Goal: Task Accomplishment & Management: Complete application form

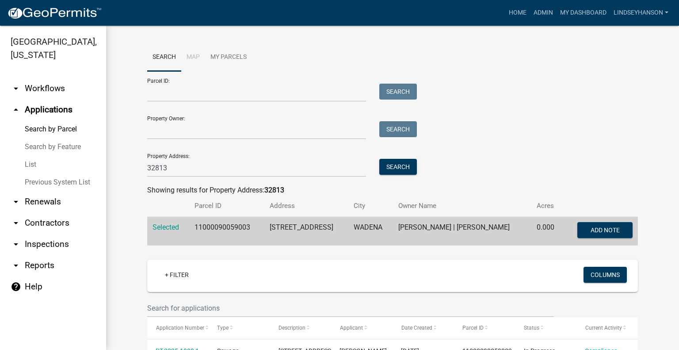
drag, startPoint x: 0, startPoint y: 0, endPoint x: 62, endPoint y: 86, distance: 106.1
click at [63, 86] on link "arrow_drop_down Workflows" at bounding box center [53, 88] width 106 height 21
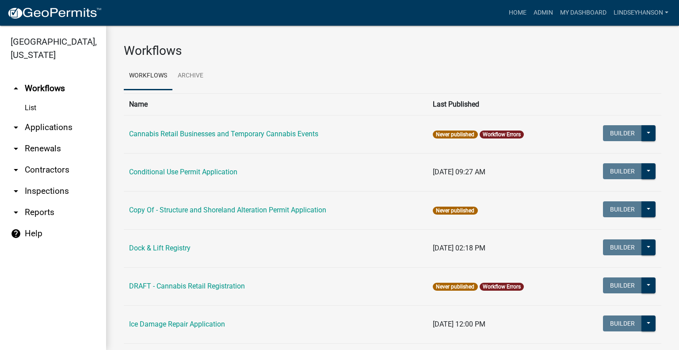
click at [51, 133] on link "arrow_drop_down Applications" at bounding box center [53, 127] width 106 height 21
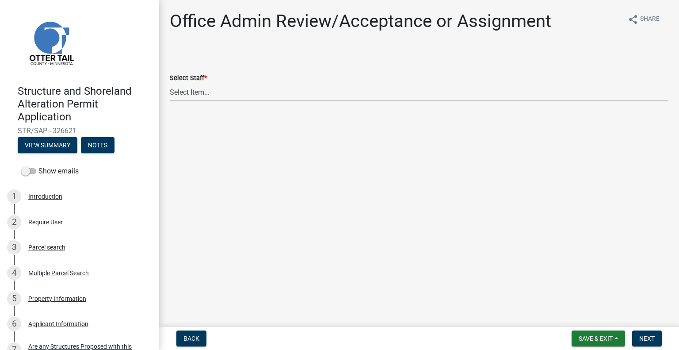
click at [226, 95] on select "Select Item... Alexis Newark (anewark@ottertailcounty.gov) Amy Busko (abusko@ot…" at bounding box center [419, 92] width 498 height 18
click at [170, 83] on select "Select Item... Alexis Newark (anewark@ottertailcounty.gov) Amy Busko (abusko@ot…" at bounding box center [419, 92] width 498 height 18
select select "587f38f5-c90e-4c12-9e10-d3e23909bbca"
click at [646, 337] on span "Next" at bounding box center [646, 337] width 15 height 7
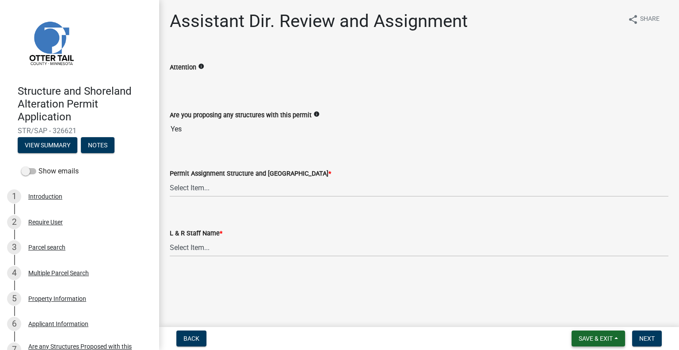
click at [591, 337] on span "Save & Exit" at bounding box center [595, 337] width 34 height 7
click at [590, 315] on button "Save & Exit" at bounding box center [589, 314] width 71 height 21
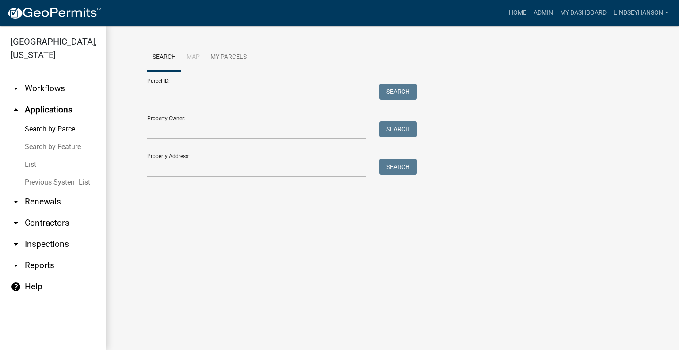
click at [44, 94] on link "arrow_drop_down Workflows" at bounding box center [53, 88] width 106 height 21
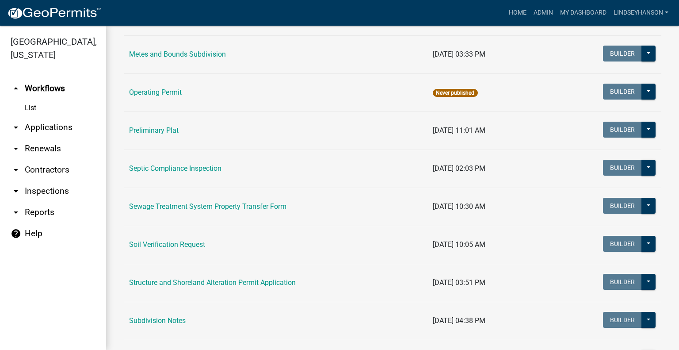
scroll to position [387, 0]
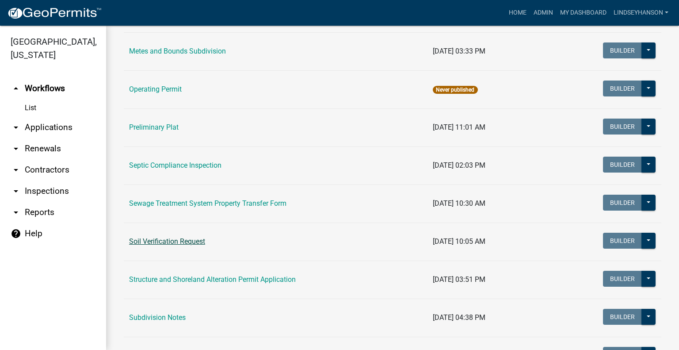
click at [190, 242] on link "Soil Verification Request" at bounding box center [167, 241] width 76 height 8
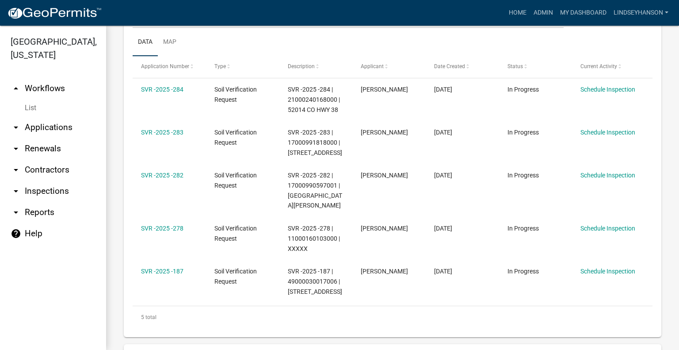
scroll to position [187, 0]
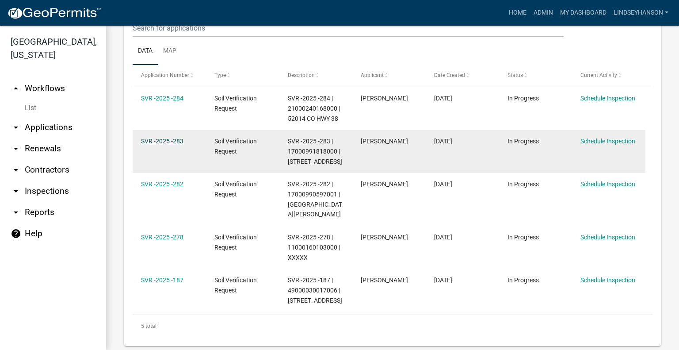
click at [168, 139] on link "SVR -2025 -283" at bounding box center [162, 140] width 42 height 7
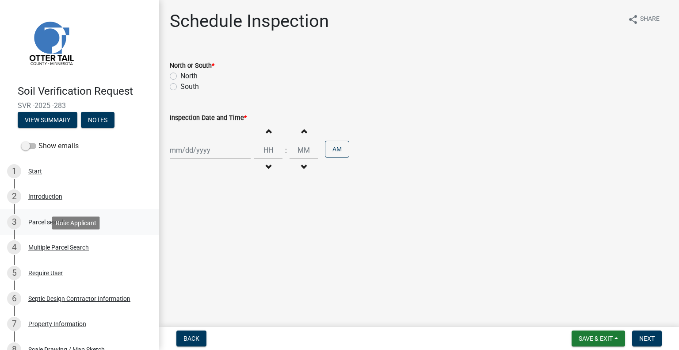
click at [55, 224] on div "Parcel search" at bounding box center [46, 222] width 37 height 6
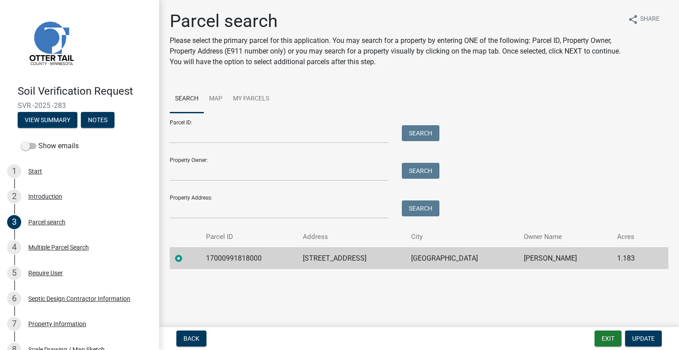
click at [232, 256] on td "17000991818000" at bounding box center [249, 258] width 97 height 22
copy td "17000991818000"
click at [334, 255] on td "24586 LABRADOR BEACH RD" at bounding box center [351, 258] width 108 height 22
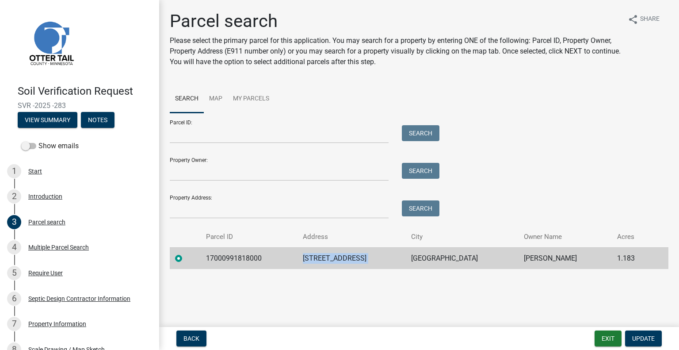
click at [334, 255] on td "24586 LABRADOR BEACH RD" at bounding box center [351, 258] width 108 height 22
copy td "24586 LABRADOR BEACH RD"
click at [454, 254] on td "PELICAN RAPIDS" at bounding box center [462, 258] width 113 height 22
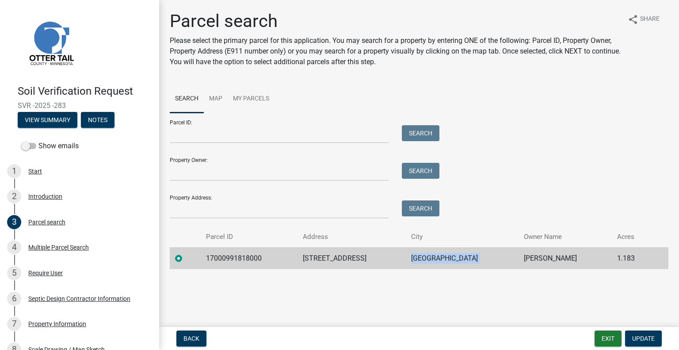
copy td "PELICAN RAPIDS"
click at [554, 259] on td "RICKY SWANSON" at bounding box center [564, 258] width 93 height 22
copy td "RICKY SWANSON"
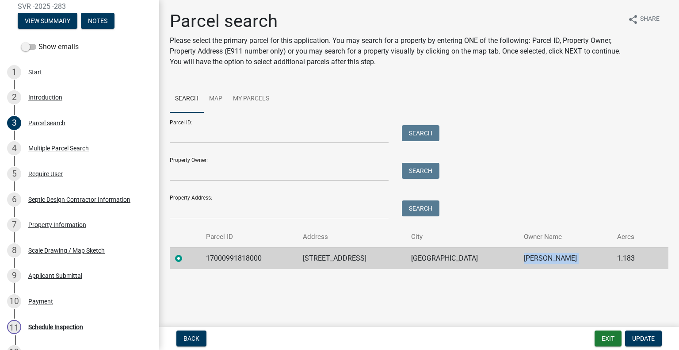
scroll to position [196, 0]
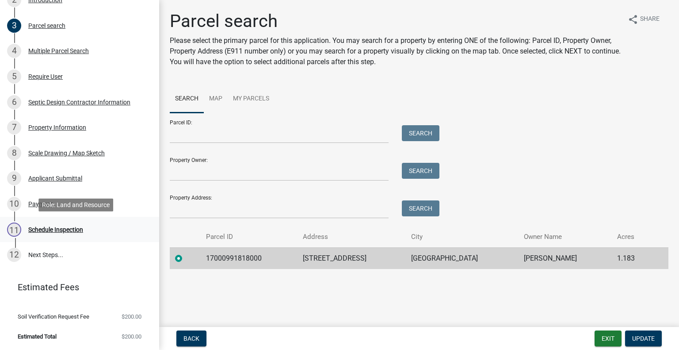
click at [90, 227] on div "11 Schedule Inspection" at bounding box center [76, 229] width 138 height 14
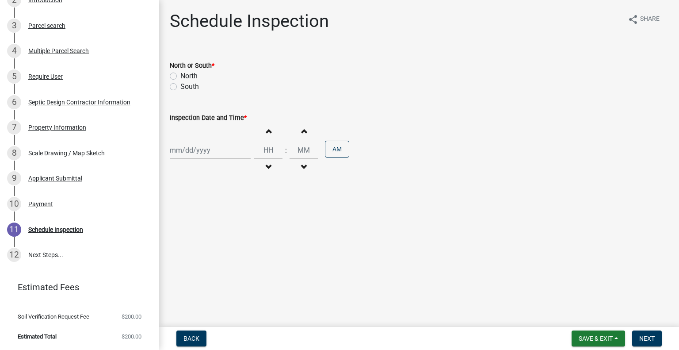
click at [189, 78] on label "North" at bounding box center [188, 76] width 17 height 11
click at [186, 76] on input "North" at bounding box center [183, 74] width 6 height 6
radio input "true"
click at [205, 158] on div at bounding box center [210, 150] width 81 height 18
select select "8"
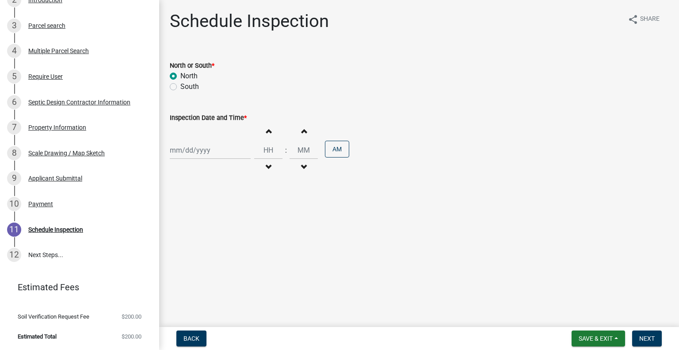
select select "2025"
click at [190, 251] on div "26" at bounding box center [193, 254] width 14 height 14
type input "08/26/2025"
click at [266, 165] on span "button" at bounding box center [268, 166] width 4 height 7
type input "11"
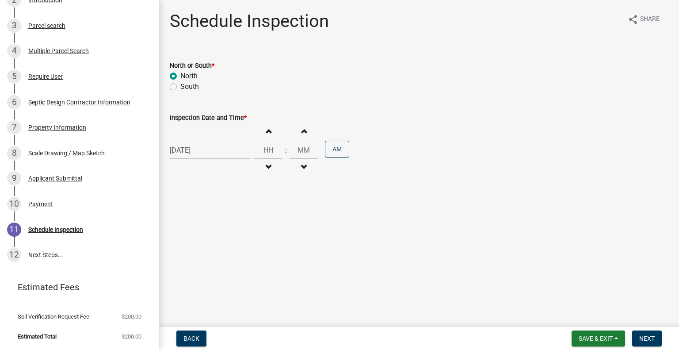
type input "00"
click at [325, 142] on button "PM" at bounding box center [337, 149] width 24 height 17
click at [654, 335] on button "Next" at bounding box center [647, 338] width 30 height 16
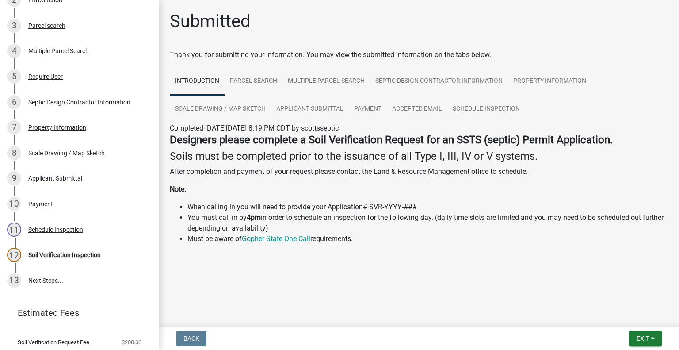
scroll to position [221, 0]
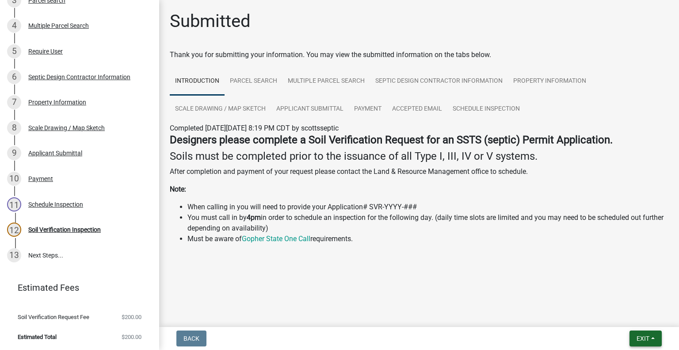
click at [642, 337] on span "Exit" at bounding box center [642, 337] width 13 height 7
click at [627, 315] on button "Save & Exit" at bounding box center [626, 314] width 71 height 21
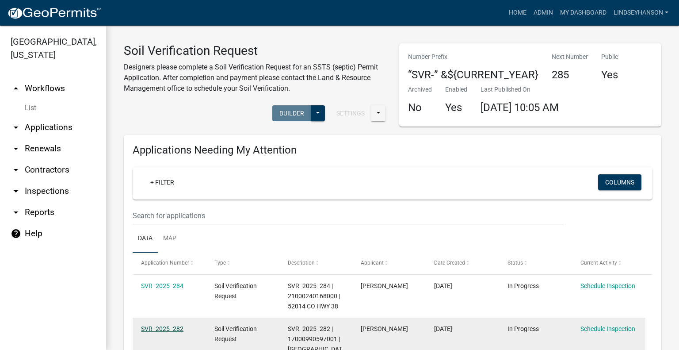
click at [178, 328] on link "SVR -2025 -282" at bounding box center [162, 328] width 42 height 7
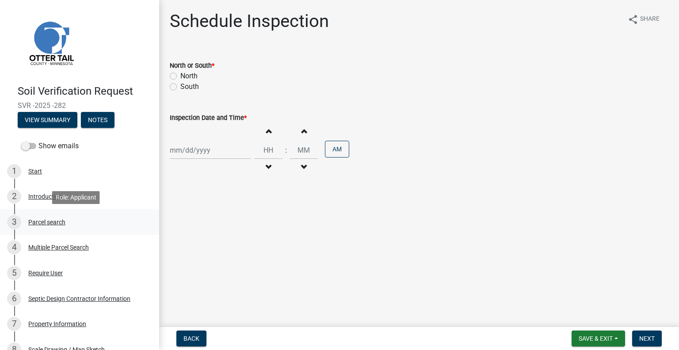
click at [46, 222] on div "Parcel search" at bounding box center [46, 222] width 37 height 6
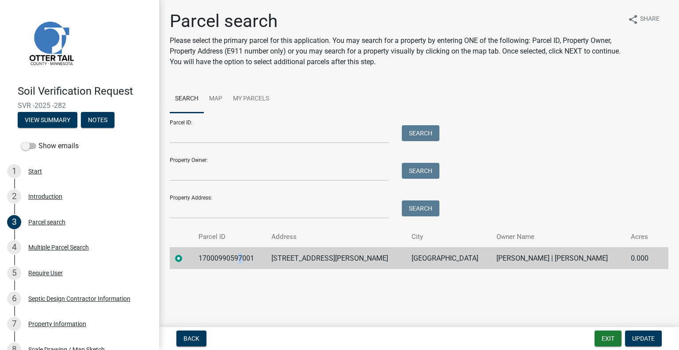
click at [242, 259] on td "17000990597001" at bounding box center [229, 258] width 73 height 22
click at [242, 257] on td "17000990597001" at bounding box center [229, 258] width 73 height 22
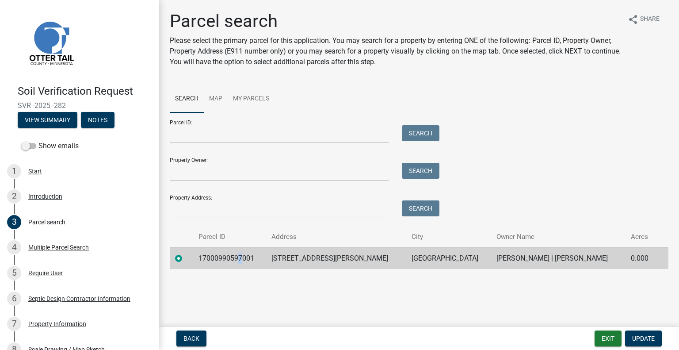
click at [242, 257] on td "17000990597001" at bounding box center [229, 258] width 73 height 22
copy td "17000990597001"
click at [314, 253] on td "51263 GOSSLEE RD" at bounding box center [336, 258] width 140 height 22
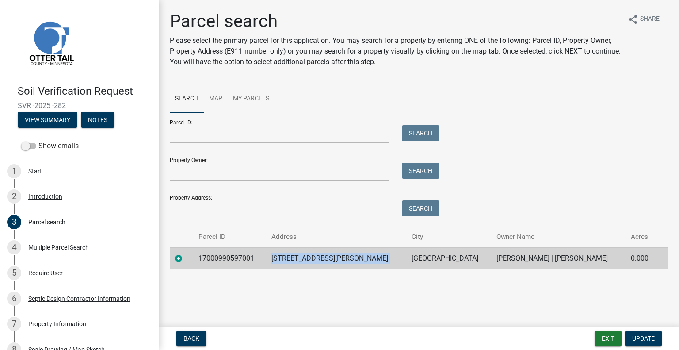
click at [314, 253] on td "51263 GOSSLEE RD" at bounding box center [336, 258] width 140 height 22
copy td "51263 GOSSLEE RD"
click at [406, 254] on td "DETROIT LAKES" at bounding box center [448, 258] width 85 height 22
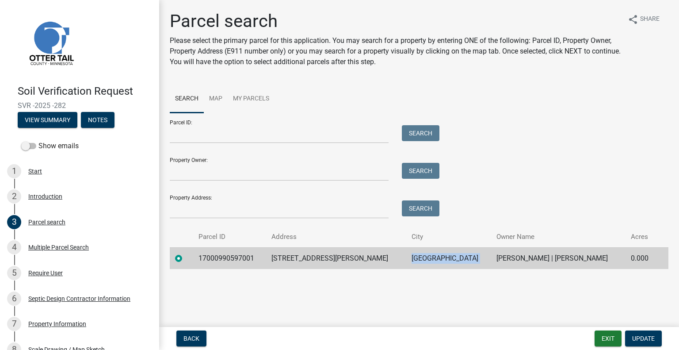
copy td "DETROIT LAKES"
click at [499, 254] on td "MICHAEL L WALDERA | JENNIFER WALDERA" at bounding box center [558, 258] width 134 height 22
copy td "MICHAEL L WALDERA | JENNIFER WALDERA"
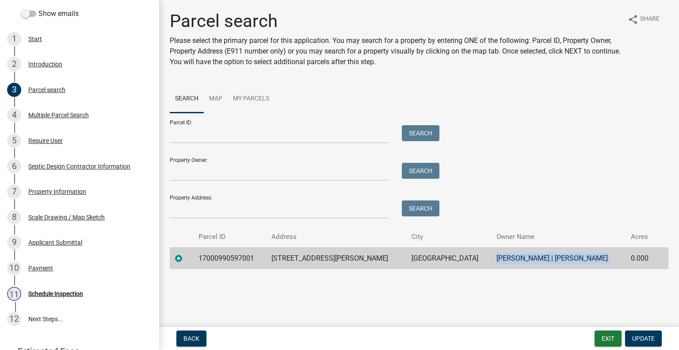
scroll to position [196, 0]
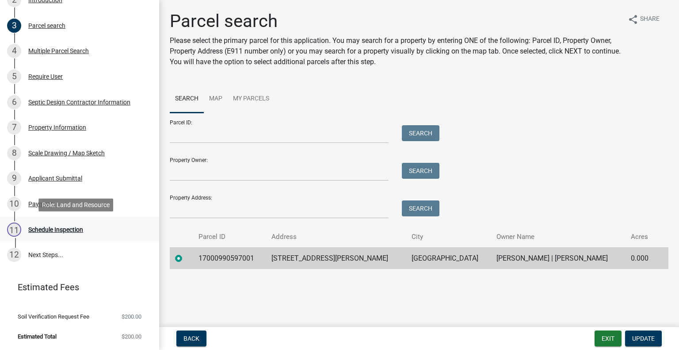
click at [87, 225] on div "11 Schedule Inspection" at bounding box center [76, 229] width 138 height 14
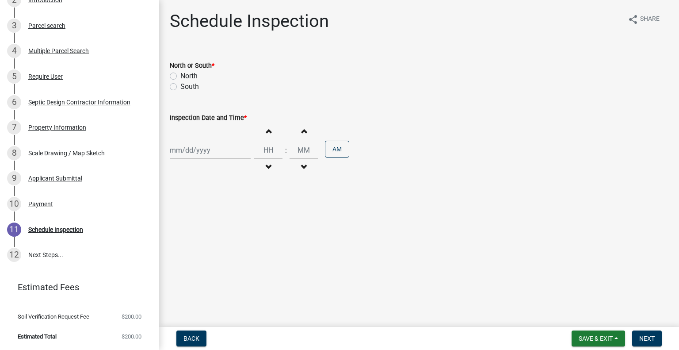
click at [195, 74] on label "North" at bounding box center [188, 76] width 17 height 11
click at [186, 74] on input "North" at bounding box center [183, 74] width 6 height 6
radio input "true"
click at [209, 150] on div at bounding box center [210, 150] width 81 height 18
select select "8"
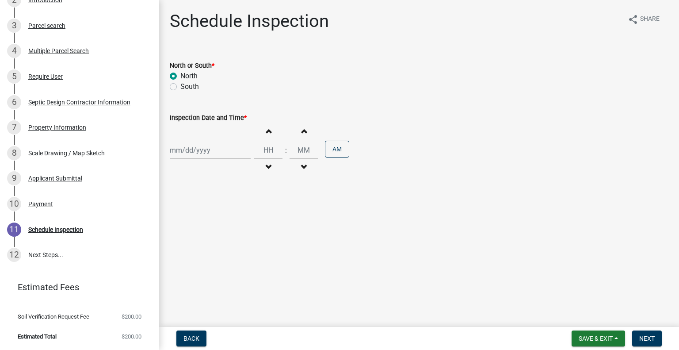
select select "2025"
click at [194, 254] on div "26" at bounding box center [193, 254] width 14 height 14
type input "08/26/2025"
click at [267, 137] on button "Increment hours" at bounding box center [268, 131] width 19 height 16
type input "01"
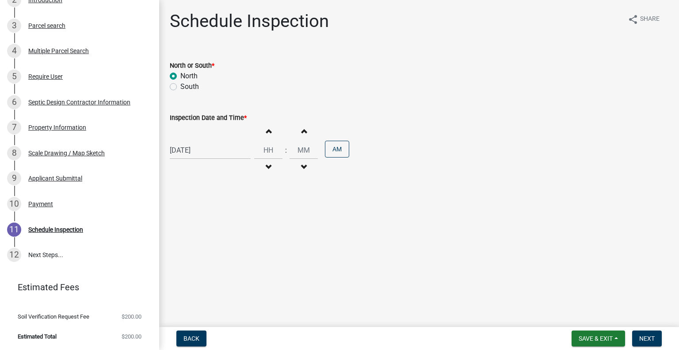
type input "00"
click at [262, 167] on button "Decrement hours" at bounding box center [268, 167] width 19 height 16
type input "12"
click at [349, 148] on span "CDT" at bounding box center [356, 150] width 14 height 11
click at [349, 153] on span "CDT" at bounding box center [356, 150] width 14 height 11
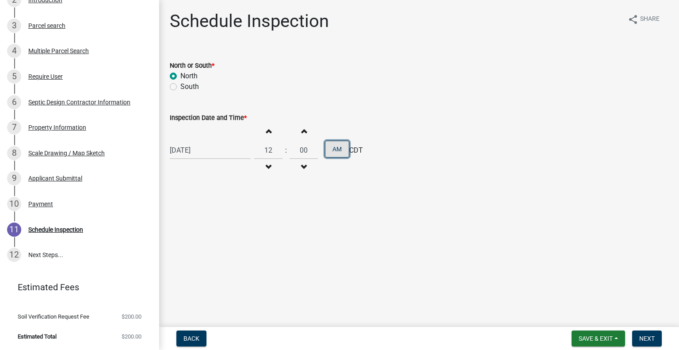
click at [336, 149] on button "AM" at bounding box center [337, 149] width 24 height 17
click at [644, 337] on span "Next" at bounding box center [646, 337] width 15 height 7
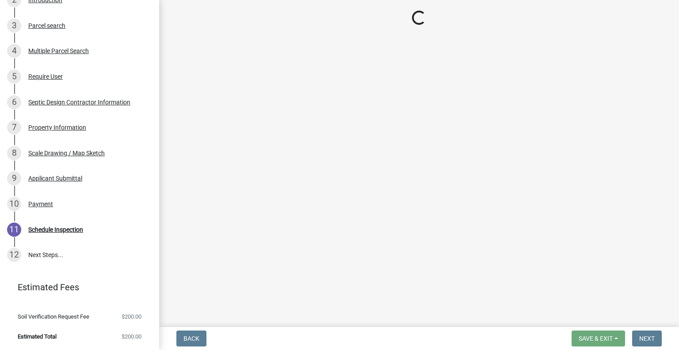
scroll to position [221, 0]
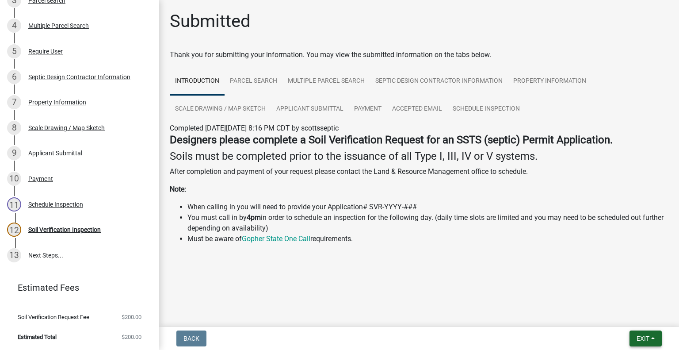
click at [638, 336] on span "Exit" at bounding box center [642, 337] width 13 height 7
click at [621, 312] on button "Save & Exit" at bounding box center [626, 314] width 71 height 21
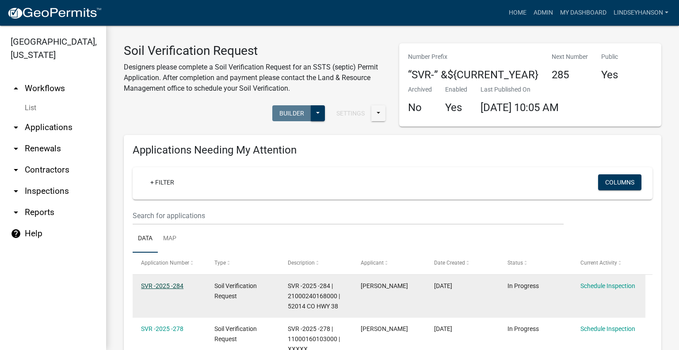
click at [171, 283] on link "SVR -2025 -284" at bounding box center [162, 285] width 42 height 7
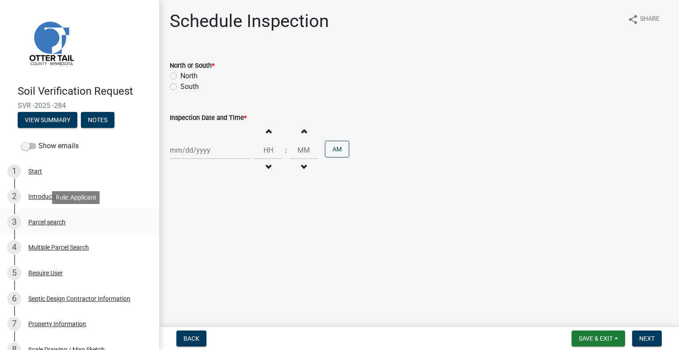
click at [73, 229] on link "3 Parcel search" at bounding box center [79, 222] width 159 height 26
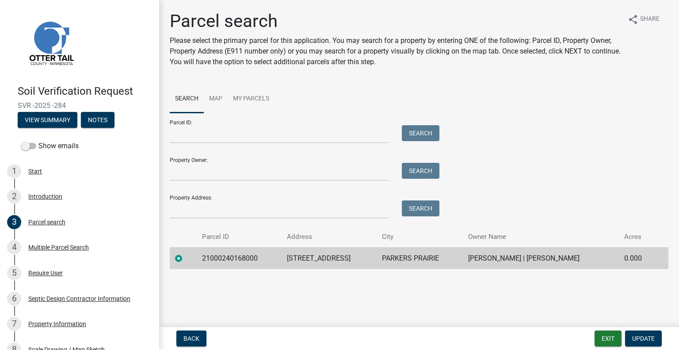
click at [226, 258] on td "21000240168000" at bounding box center [239, 258] width 85 height 22
copy td "21000240168000"
click at [315, 259] on td "52014 CO HWY 38" at bounding box center [328, 258] width 95 height 22
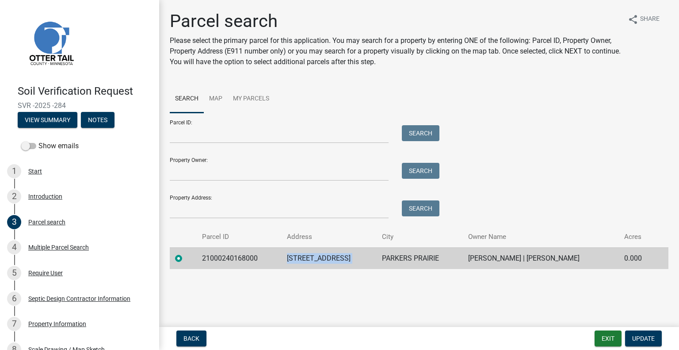
click at [315, 259] on td "52014 CO HWY 38" at bounding box center [328, 258] width 95 height 22
copy td "52014 CO HWY 38"
click at [414, 259] on td "PARKERS PRAIRIE" at bounding box center [419, 258] width 86 height 22
click at [414, 258] on td "PARKERS PRAIRIE" at bounding box center [419, 258] width 86 height 22
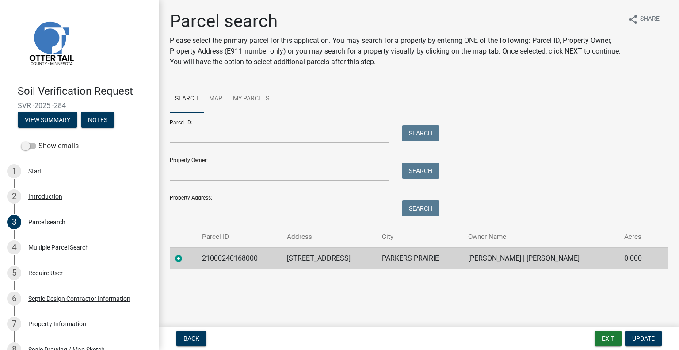
click at [520, 260] on td "BOB L SWENSON | SUZANNE SWENSON" at bounding box center [541, 258] width 156 height 22
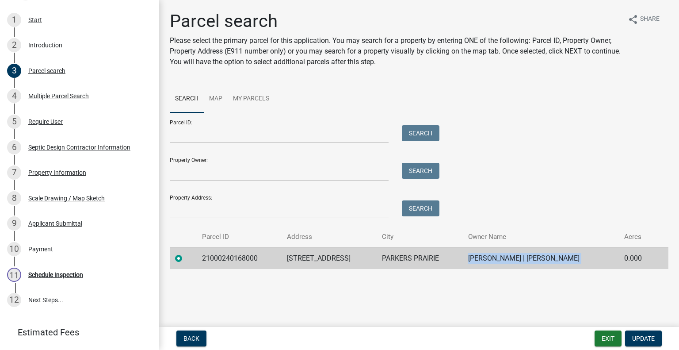
scroll to position [196, 0]
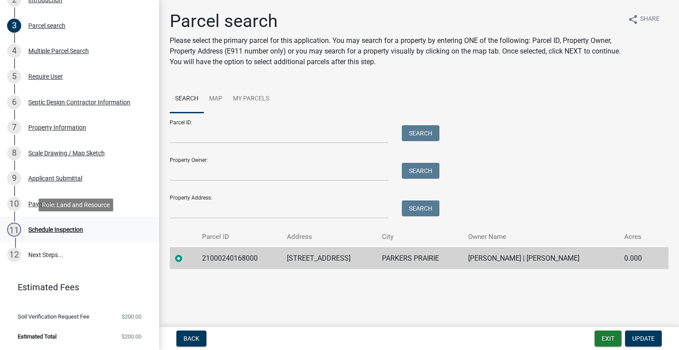
click at [67, 233] on div "11 Schedule Inspection" at bounding box center [76, 229] width 138 height 14
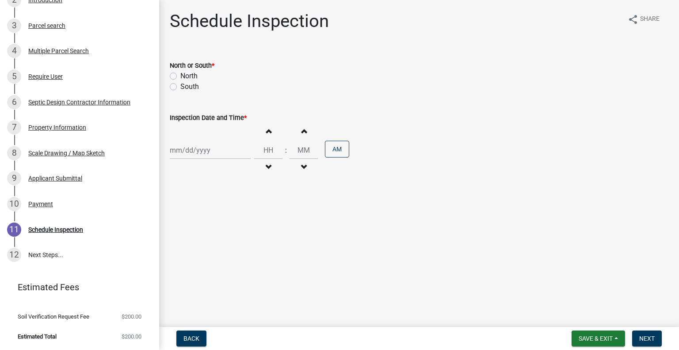
click at [185, 83] on label "South" at bounding box center [189, 86] width 19 height 11
click at [185, 83] on input "South" at bounding box center [183, 84] width 6 height 6
radio input "true"
click at [200, 151] on div at bounding box center [210, 150] width 81 height 18
select select "8"
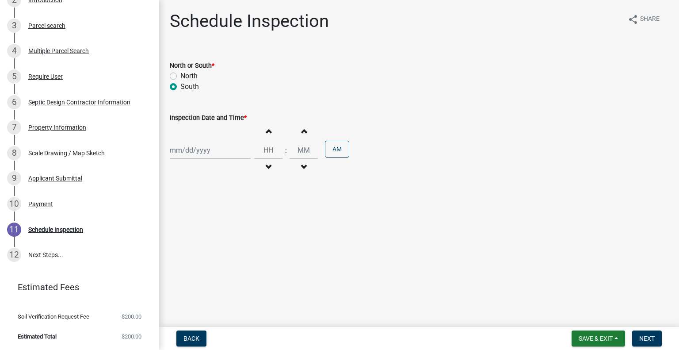
select select "2025"
drag, startPoint x: 219, startPoint y: 255, endPoint x: 220, endPoint y: 247, distance: 7.1
click at [219, 253] on div "28" at bounding box center [221, 254] width 14 height 14
type input "08/28/2025"
click at [262, 161] on button "Decrement hours" at bounding box center [268, 167] width 19 height 16
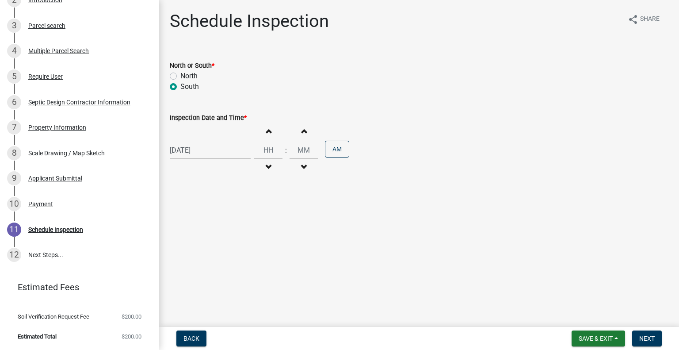
type input "11"
type input "00"
click at [262, 161] on button "Decrement hours" at bounding box center [268, 167] width 19 height 16
type input "10"
click at [329, 152] on button "PM" at bounding box center [337, 149] width 24 height 17
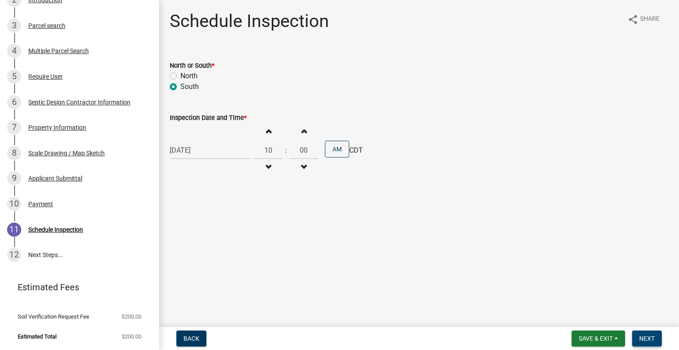
click at [647, 334] on span "Next" at bounding box center [646, 337] width 15 height 7
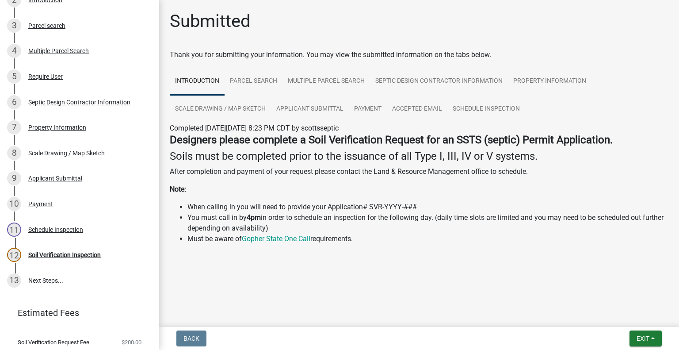
scroll to position [221, 0]
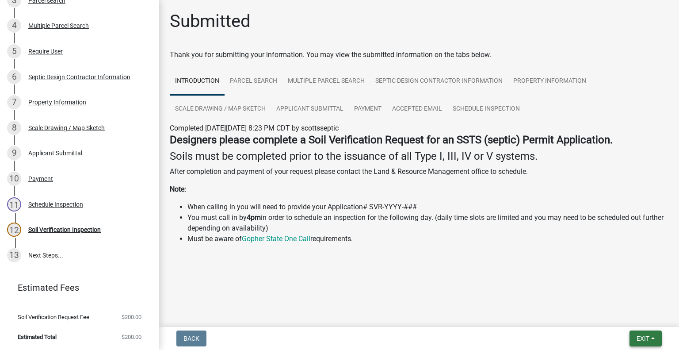
click at [636, 338] on span "Exit" at bounding box center [642, 337] width 13 height 7
click at [609, 313] on button "Save & Exit" at bounding box center [626, 314] width 71 height 21
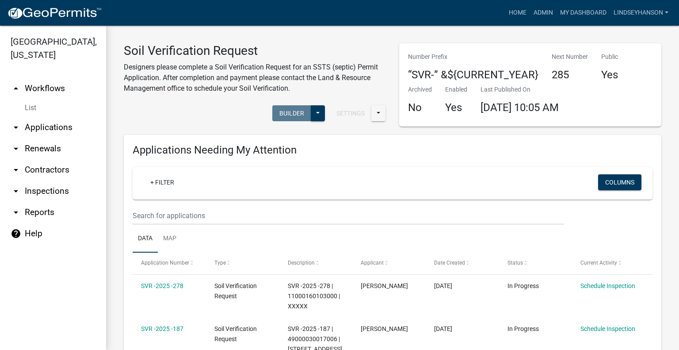
click at [44, 129] on link "arrow_drop_down Applications" at bounding box center [53, 127] width 106 height 21
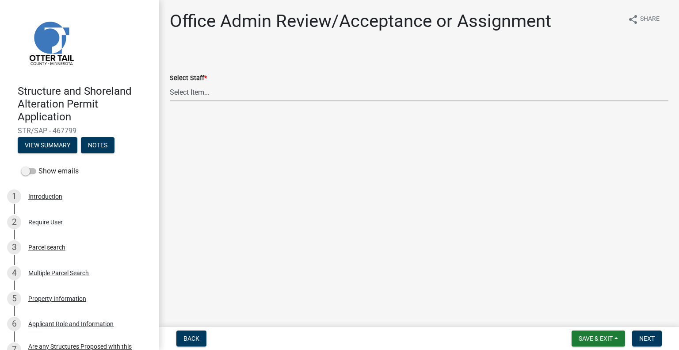
click at [226, 84] on select "Select Item... [PERSON_NAME] ([EMAIL_ADDRESS][DOMAIN_NAME]) [PERSON_NAME] ([EMA…" at bounding box center [419, 92] width 498 height 18
click at [170, 83] on select "Select Item... [PERSON_NAME] ([EMAIL_ADDRESS][DOMAIN_NAME]) [PERSON_NAME] ([EMA…" at bounding box center [419, 92] width 498 height 18
select select "587f38f5-c90e-4c12-9e10-d3e23909bbca"
drag, startPoint x: 650, startPoint y: 342, endPoint x: 663, endPoint y: 335, distance: 14.4
click at [650, 342] on button "Next" at bounding box center [647, 338] width 30 height 16
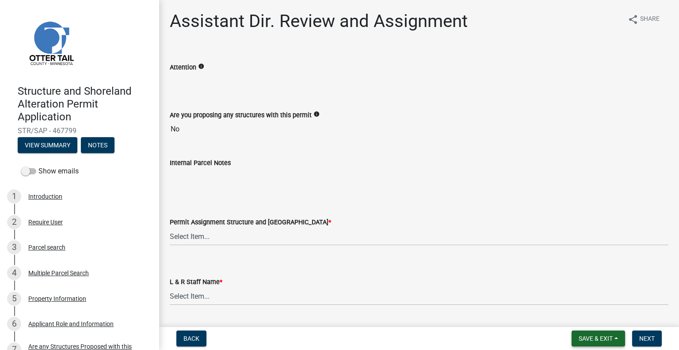
click at [584, 334] on button "Save & Exit" at bounding box center [597, 338] width 53 height 16
click at [586, 315] on button "Save & Exit" at bounding box center [589, 314] width 71 height 21
